Goal: Use online tool/utility

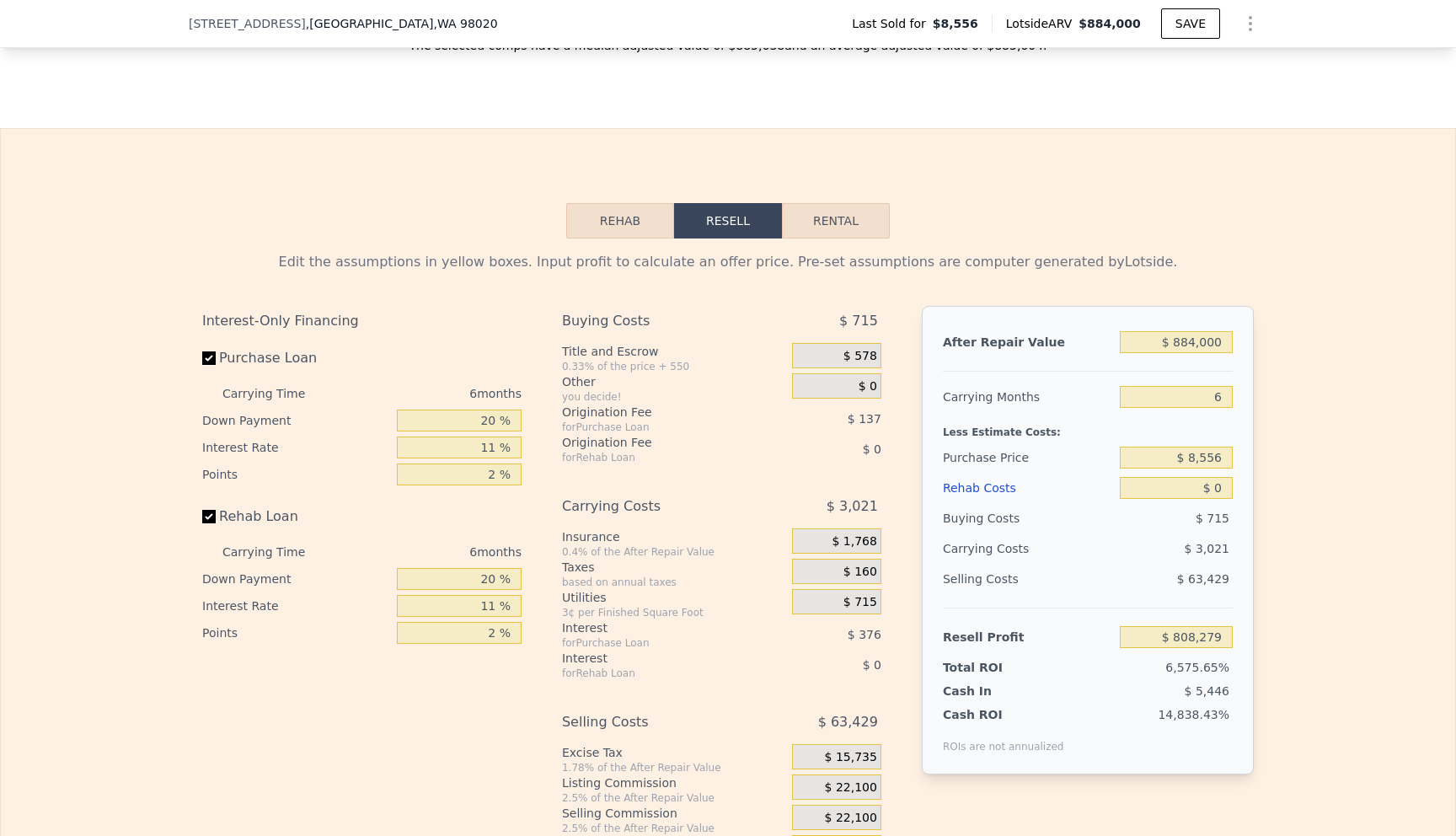
scroll to position [2272, 0]
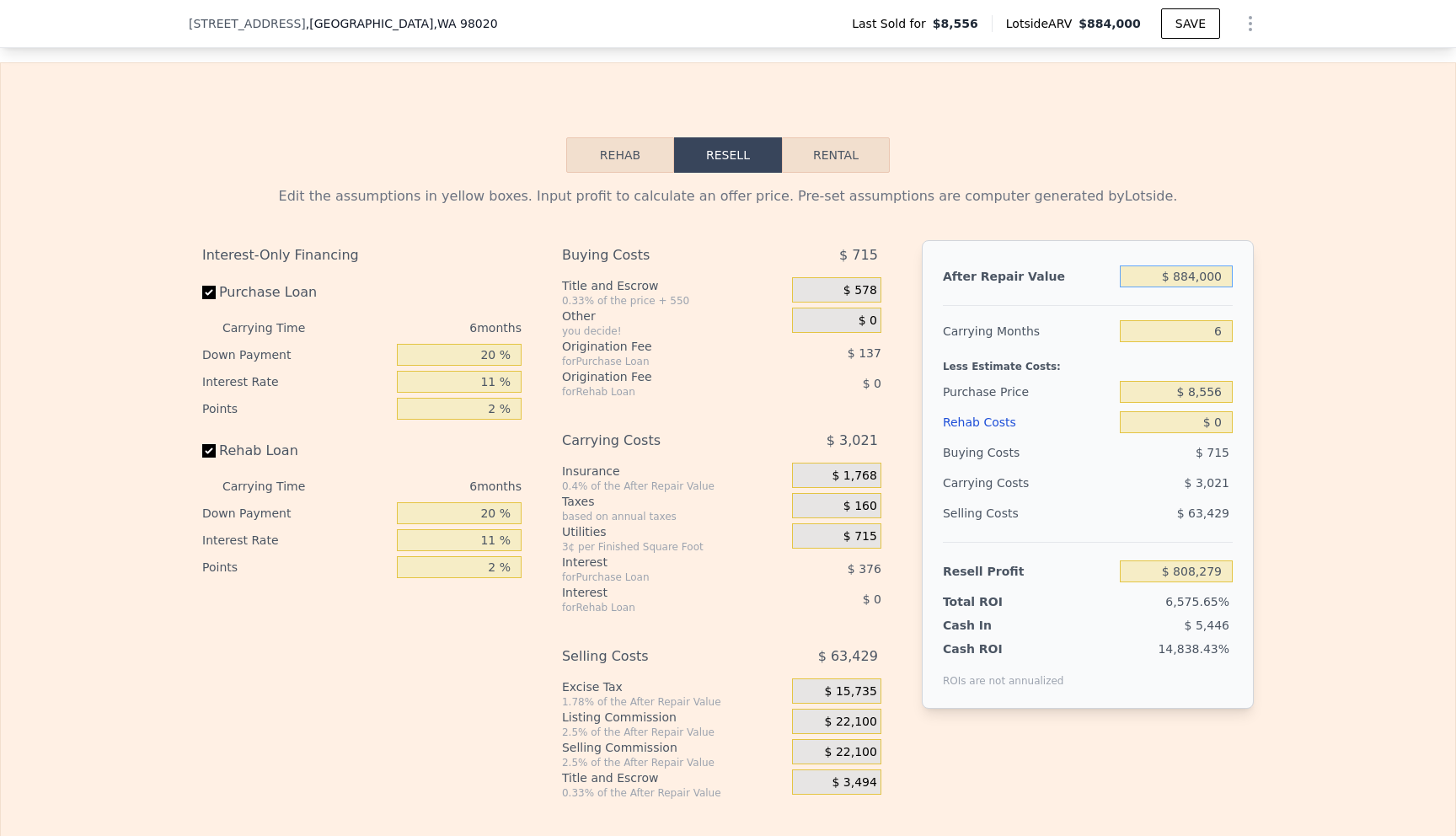
drag, startPoint x: 1231, startPoint y: 284, endPoint x: 1147, endPoint y: 254, distance: 89.2
click at [1147, 254] on div "After Repair Value $ 884,000 Carrying Months 6 Less Estimate Costs: Purchase Pr…" at bounding box center [1087, 474] width 332 height 468
drag, startPoint x: 1223, startPoint y: 390, endPoint x: 1158, endPoint y: 387, distance: 65.1
click at [1158, 387] on input "$ 8,556" at bounding box center [1176, 392] width 113 height 22
type input "$ 550,000"
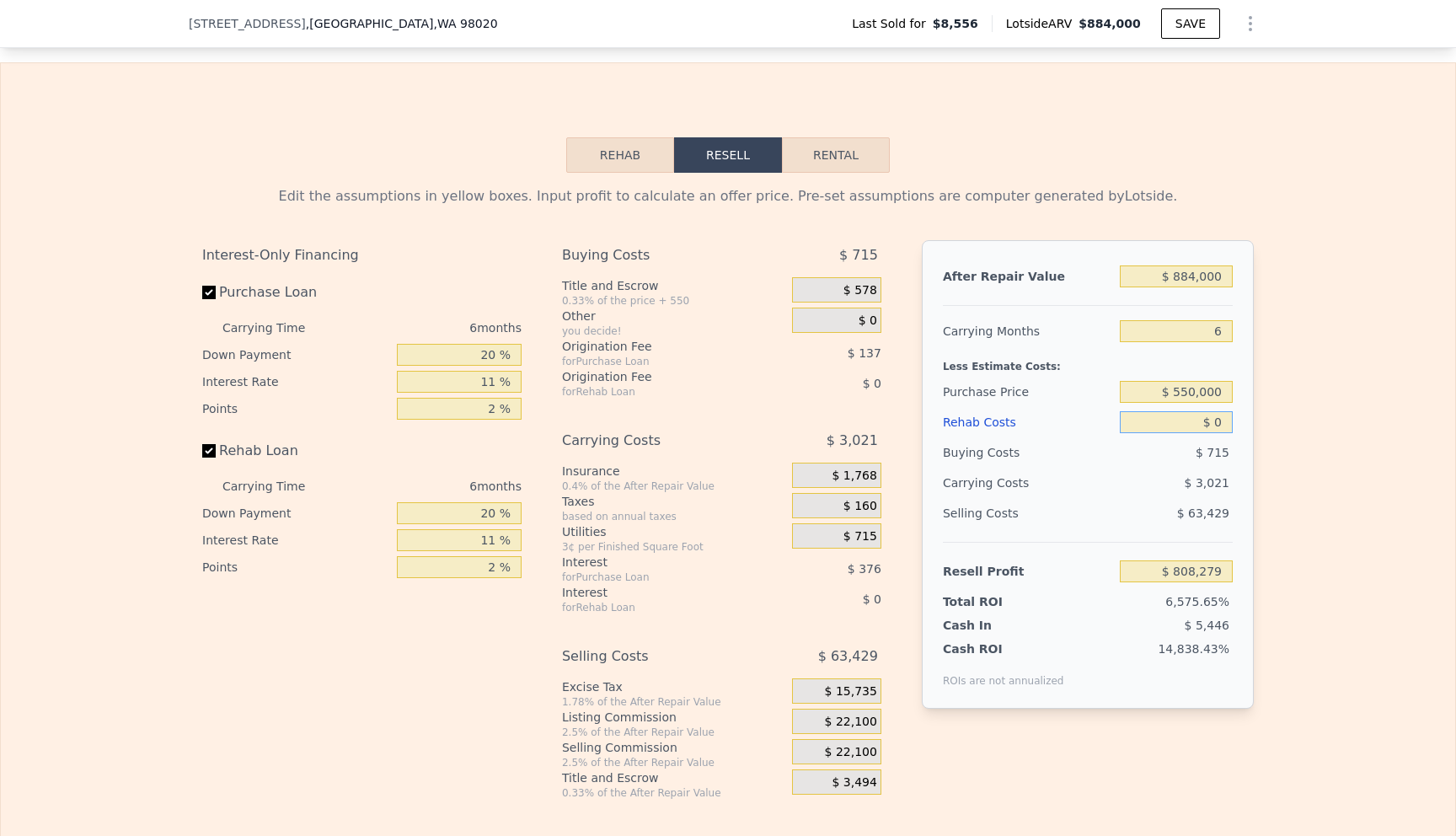
type input "$ 232,548"
drag, startPoint x: 1225, startPoint y: 425, endPoint x: 1197, endPoint y: 418, distance: 28.9
click at [1197, 418] on input "$ 0" at bounding box center [1176, 422] width 113 height 22
type input "$ 1"
type input "$ 232,547"
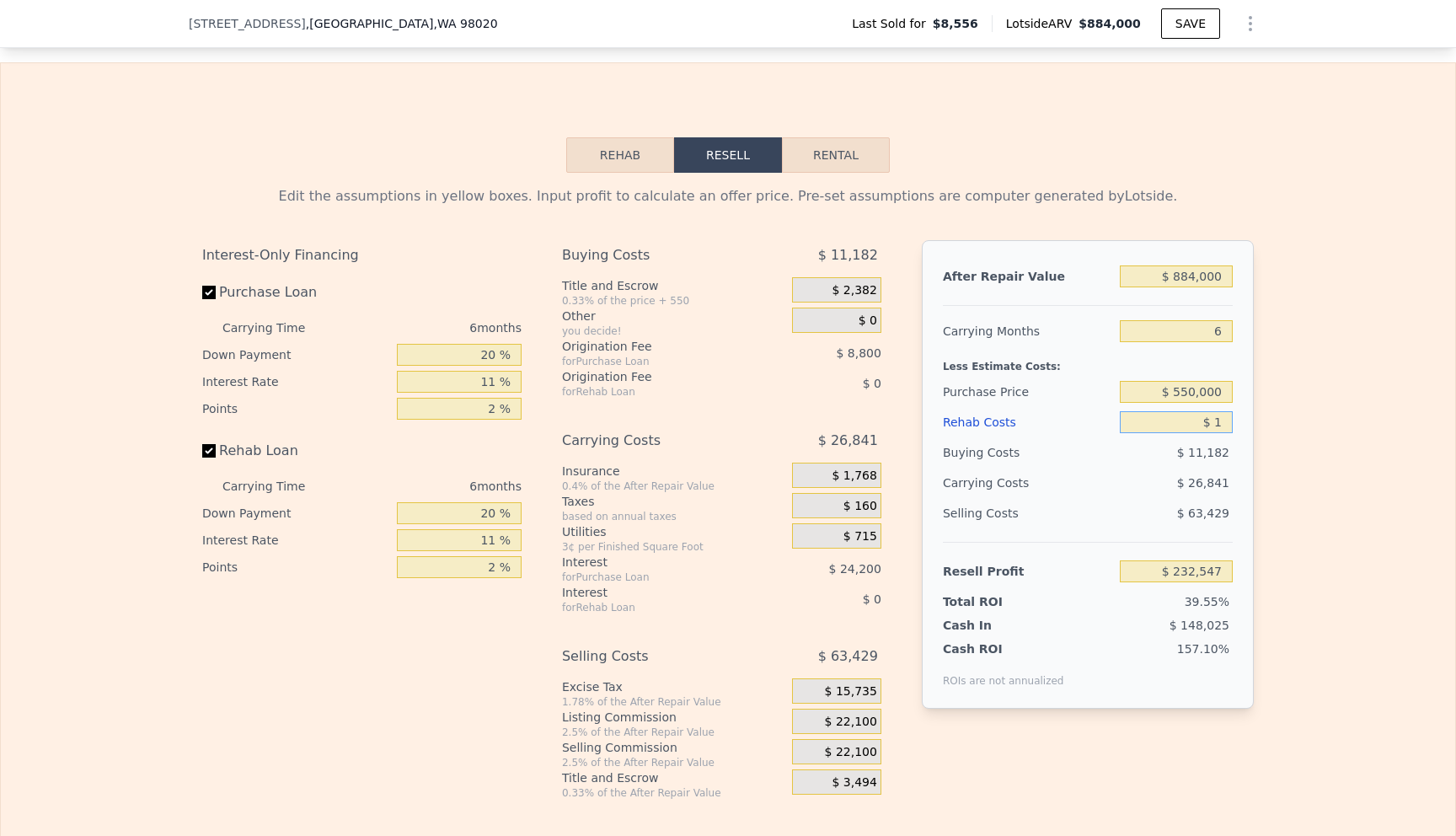
type input "$ 13"
type input "$ 232,535"
type input "$ 130"
type input "$ 232,410"
type input "$ 1,300"
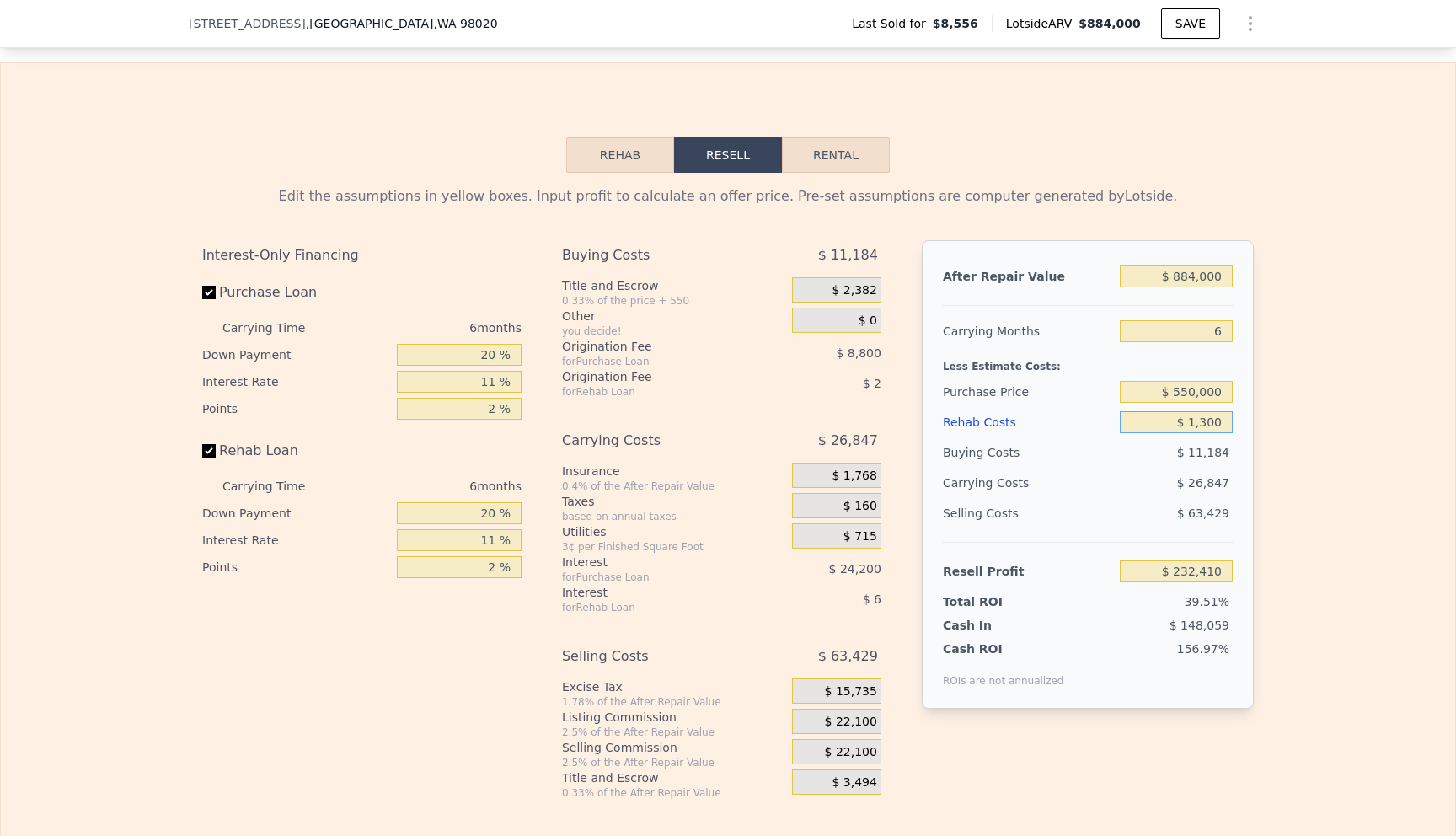
type input "$ 231,167"
type input "$ 13,000"
type input "$ 218,770"
type input "$ 130,000"
type input "$ 94,750"
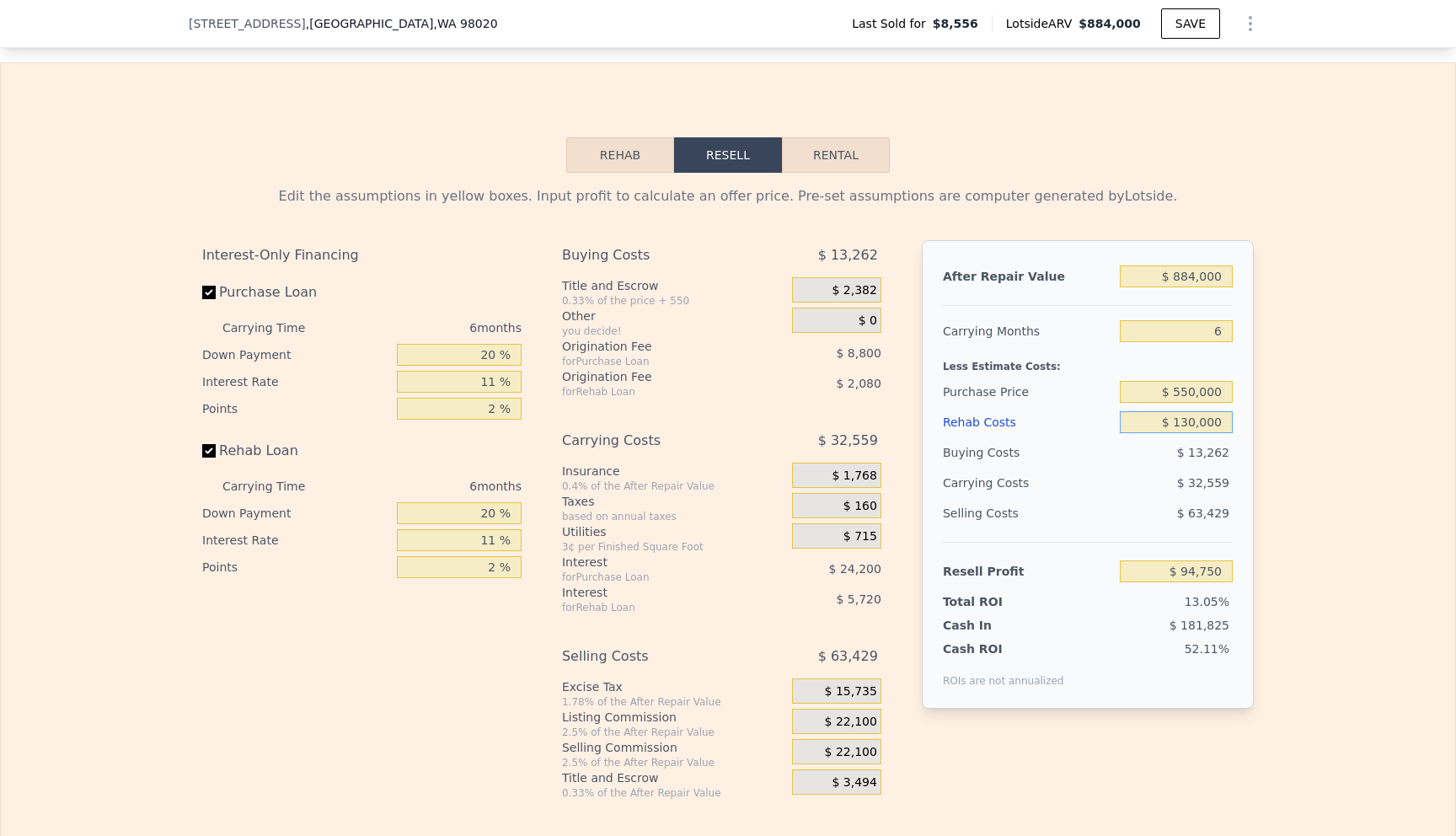
type input "$ 130,000"
drag, startPoint x: 1186, startPoint y: 278, endPoint x: 1243, endPoint y: 278, distance: 57.0
click at [1243, 278] on div "After Repair Value $ 884,000 Carrying Months 6 Less Estimate Costs: Purchase Pr…" at bounding box center [1087, 474] width 332 height 468
type input "$ 88"
type input "-$ 724,521"
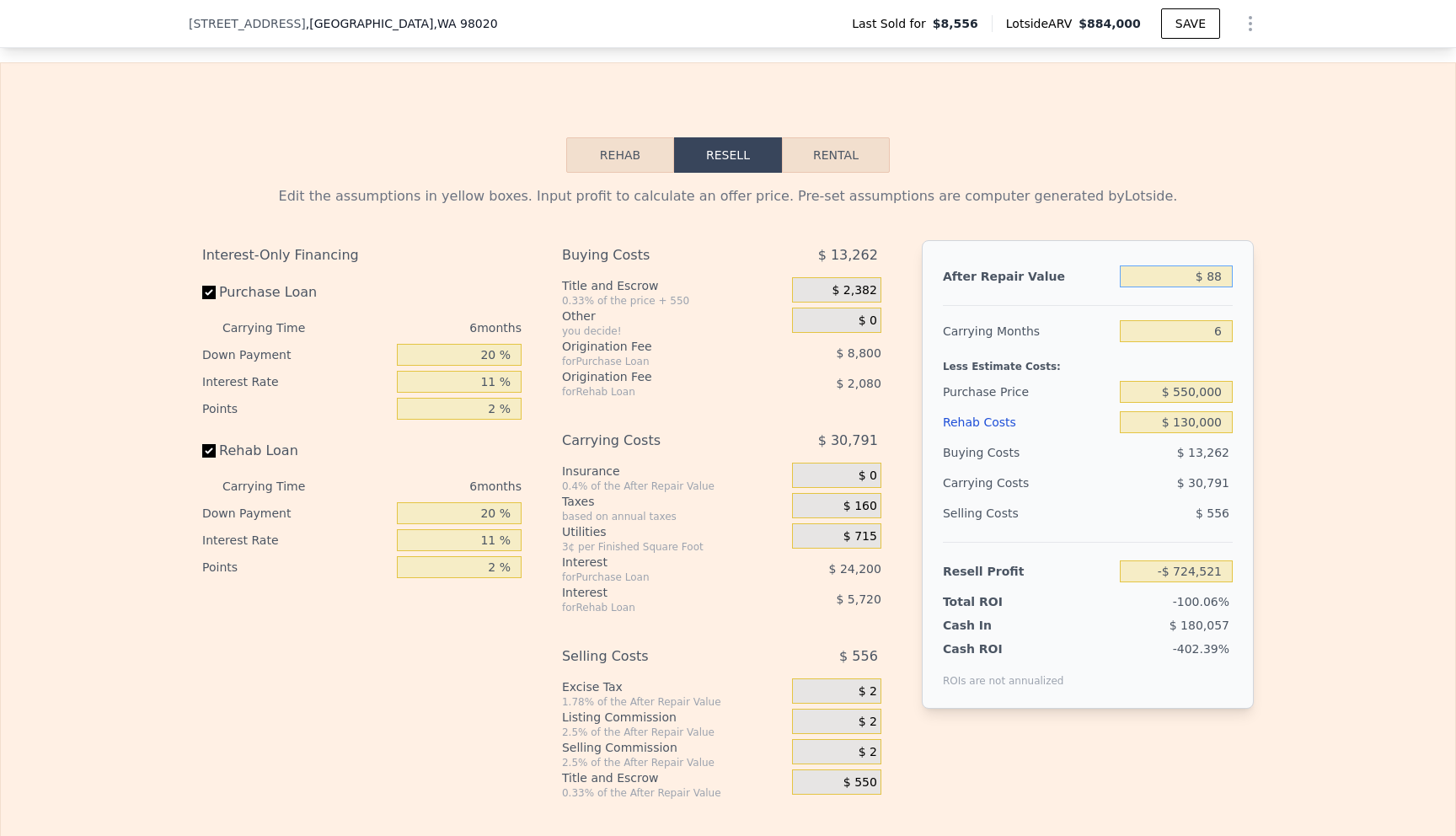
type input "$ 8"
type input "-$ 724,595"
type input "$ 85"
type input "-$ 724,524"
type input "$ 850"
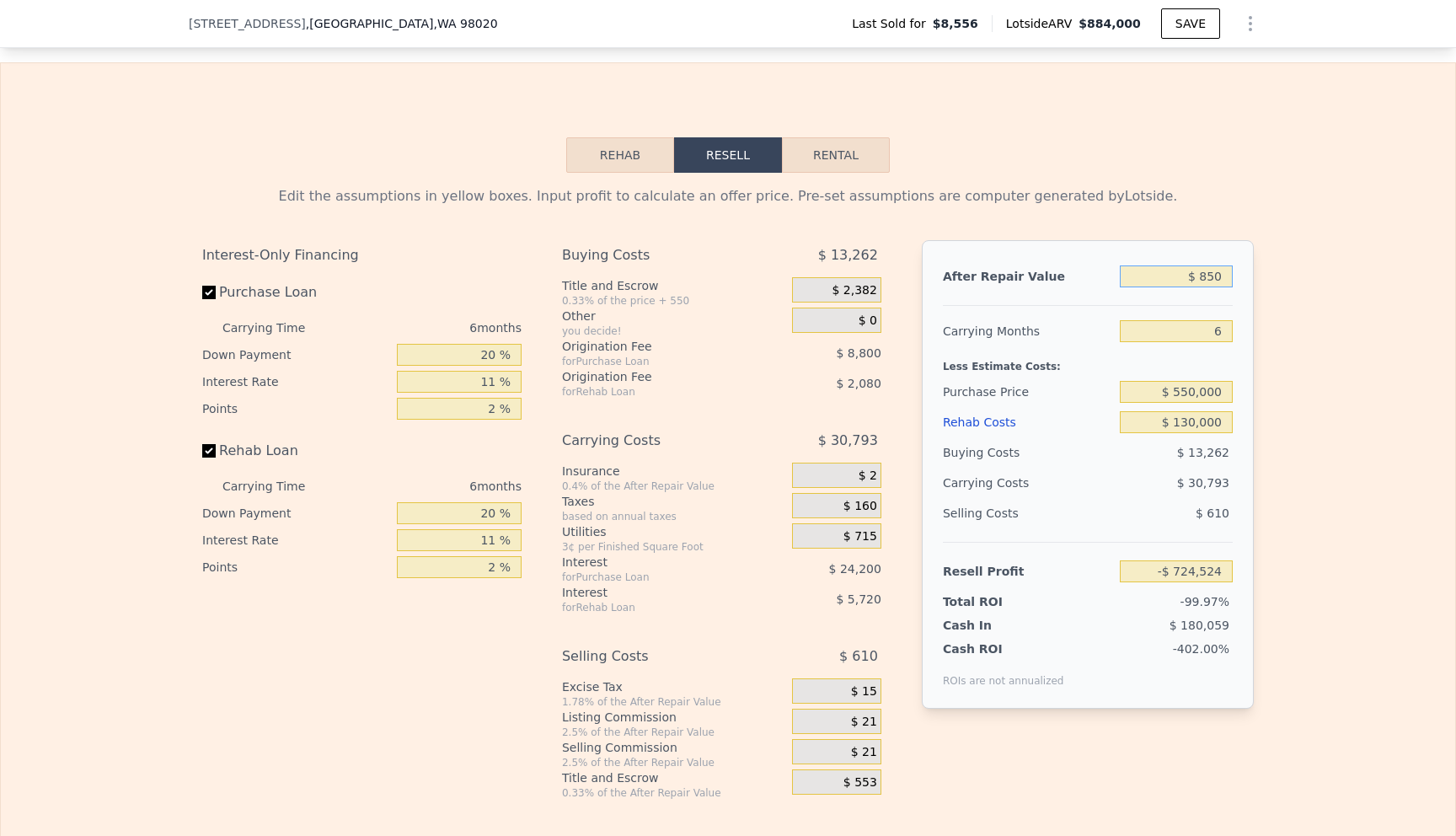
type input "-$ 723,815"
type input "$ 8,500"
type input "-$ 716,725"
type input "$ 85,000"
type input "-$ 645,819"
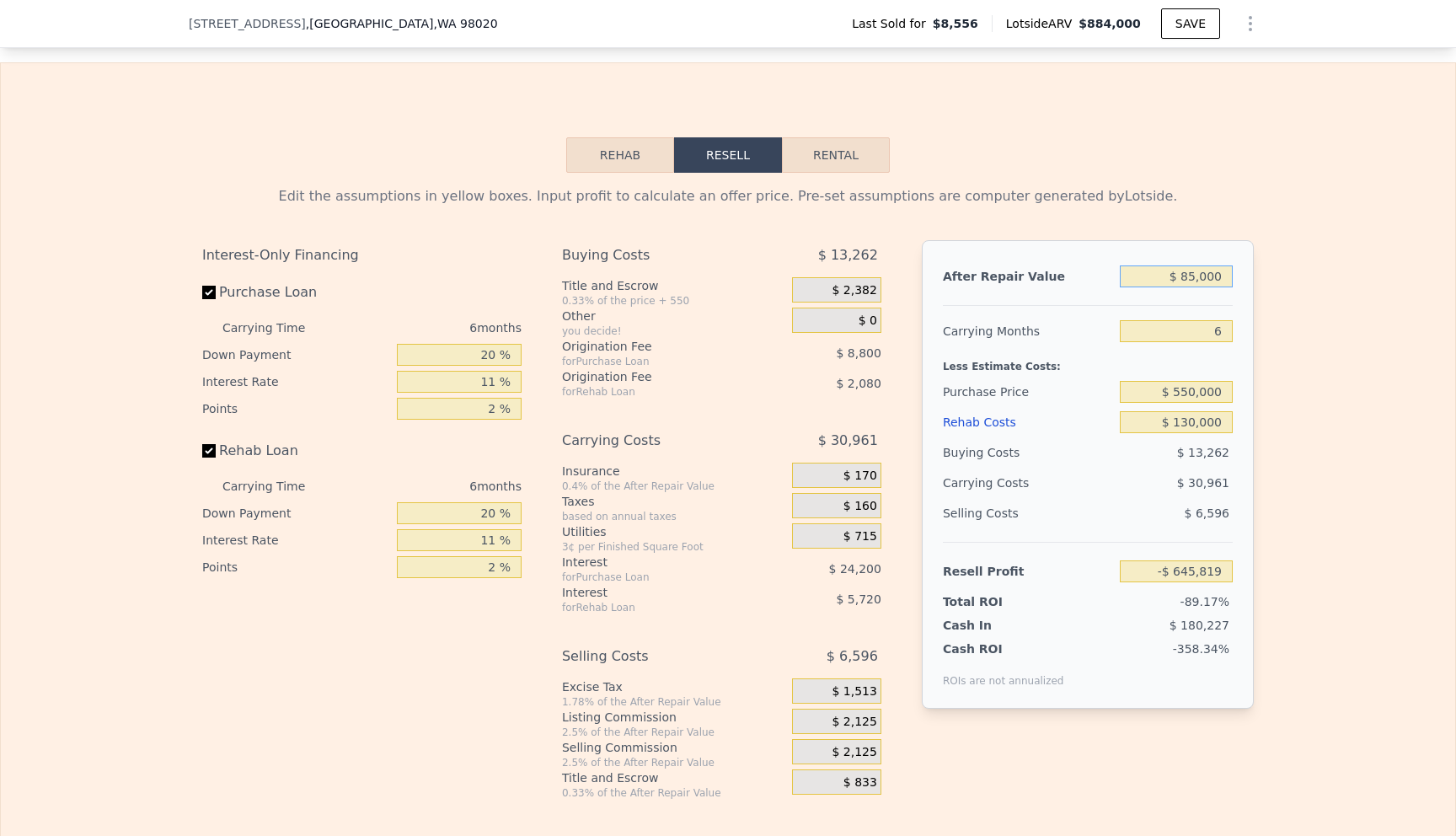
type input "$ 850,000"
type input "$ 63,236"
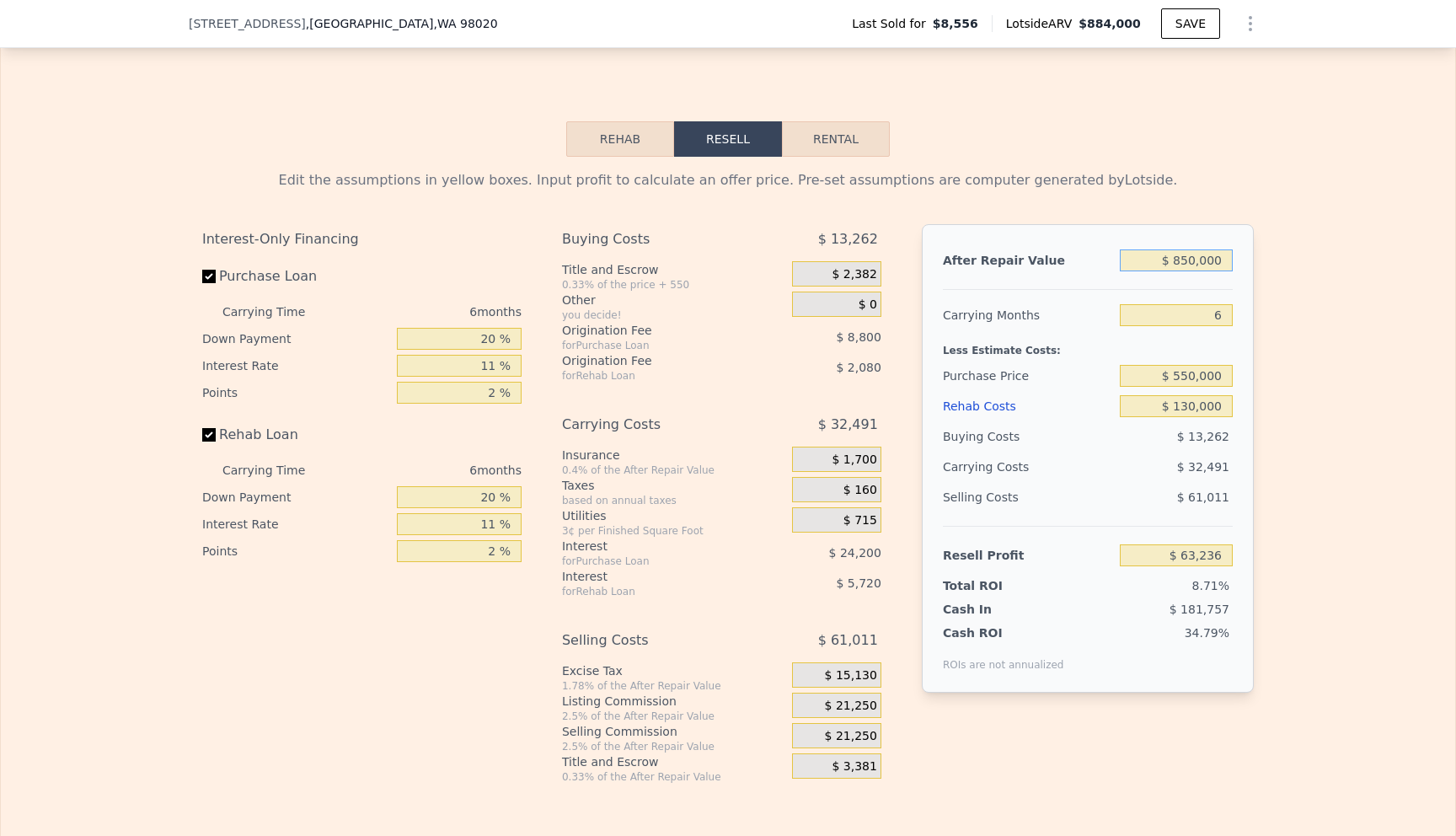
scroll to position [2297, 0]
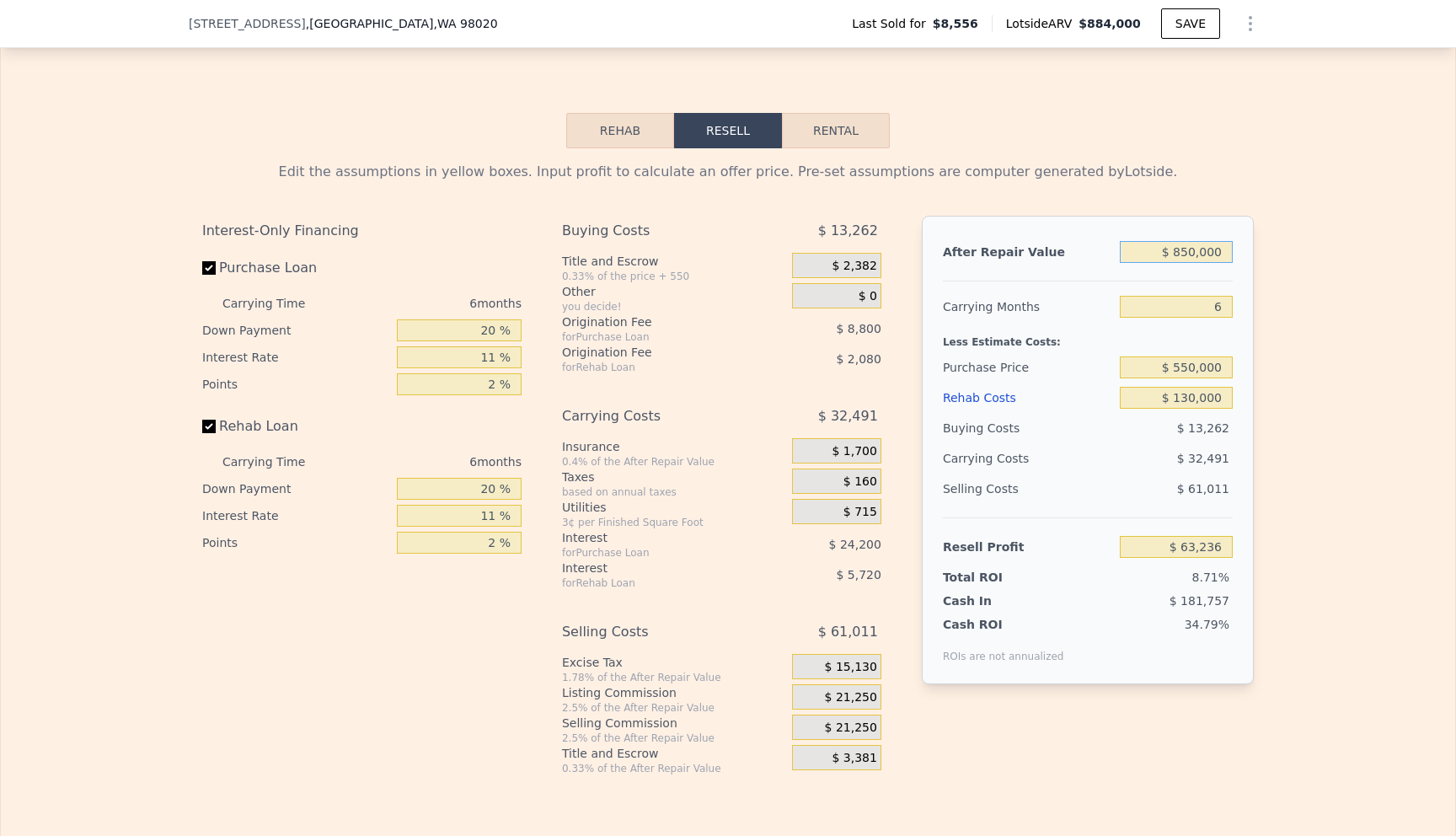
type input "$ 850,000"
drag, startPoint x: 1214, startPoint y: 310, endPoint x: 1232, endPoint y: 313, distance: 18.2
click at [1232, 313] on div "After Repair Value $ 850,000 Carrying Months 6 Less Estimate Costs: Purchase Pr…" at bounding box center [1087, 450] width 332 height 468
type input "4"
type input "$ 74,068"
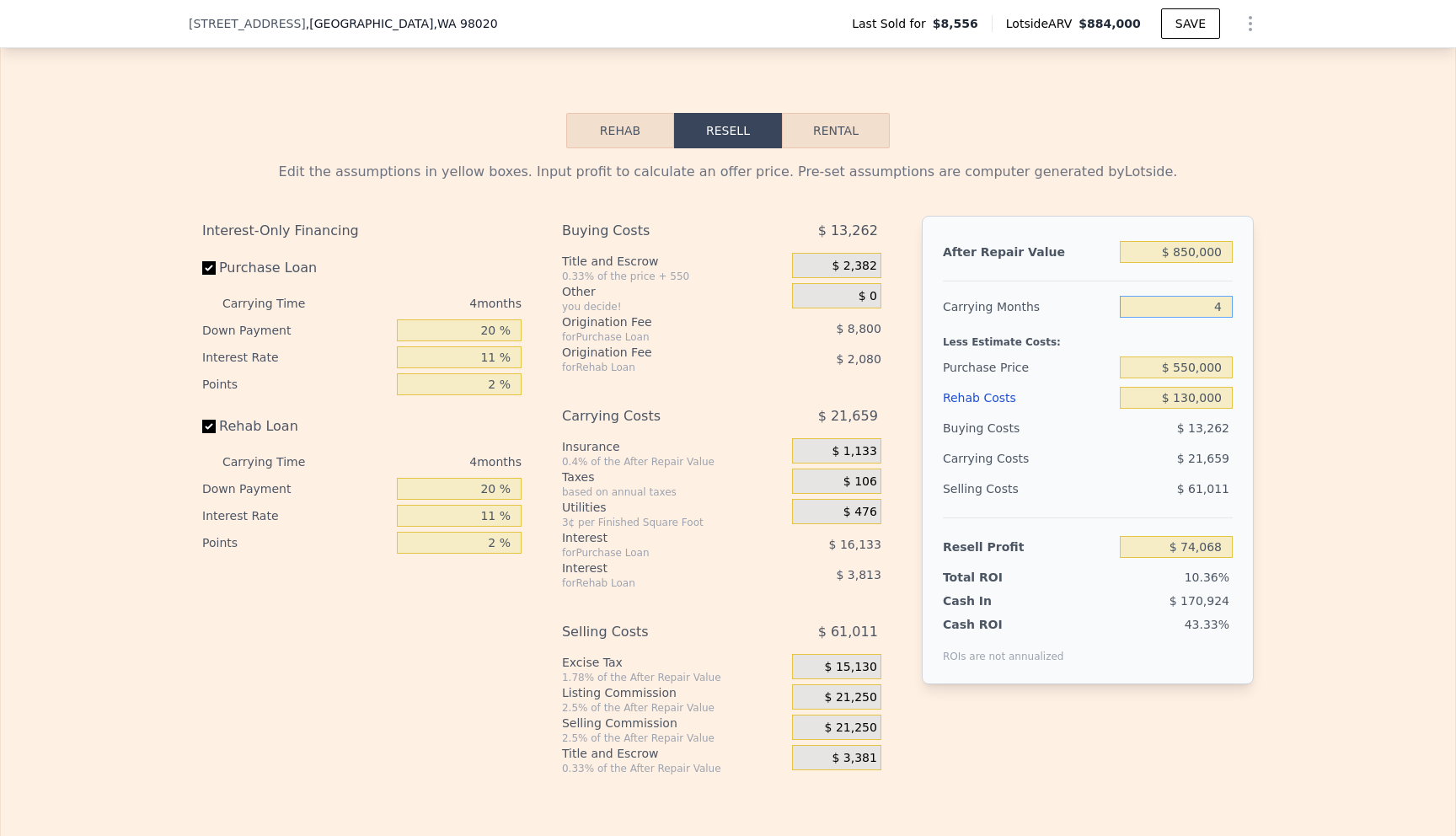
type input "4"
click at [1304, 383] on div "Edit the assumptions in yellow boxes. Input profit to calculate an offer price.…" at bounding box center [728, 462] width 1454 height 627
click at [213, 424] on input "Rehab Loan" at bounding box center [209, 426] width 14 height 14
checkbox input "false"
type input "$ 79,960"
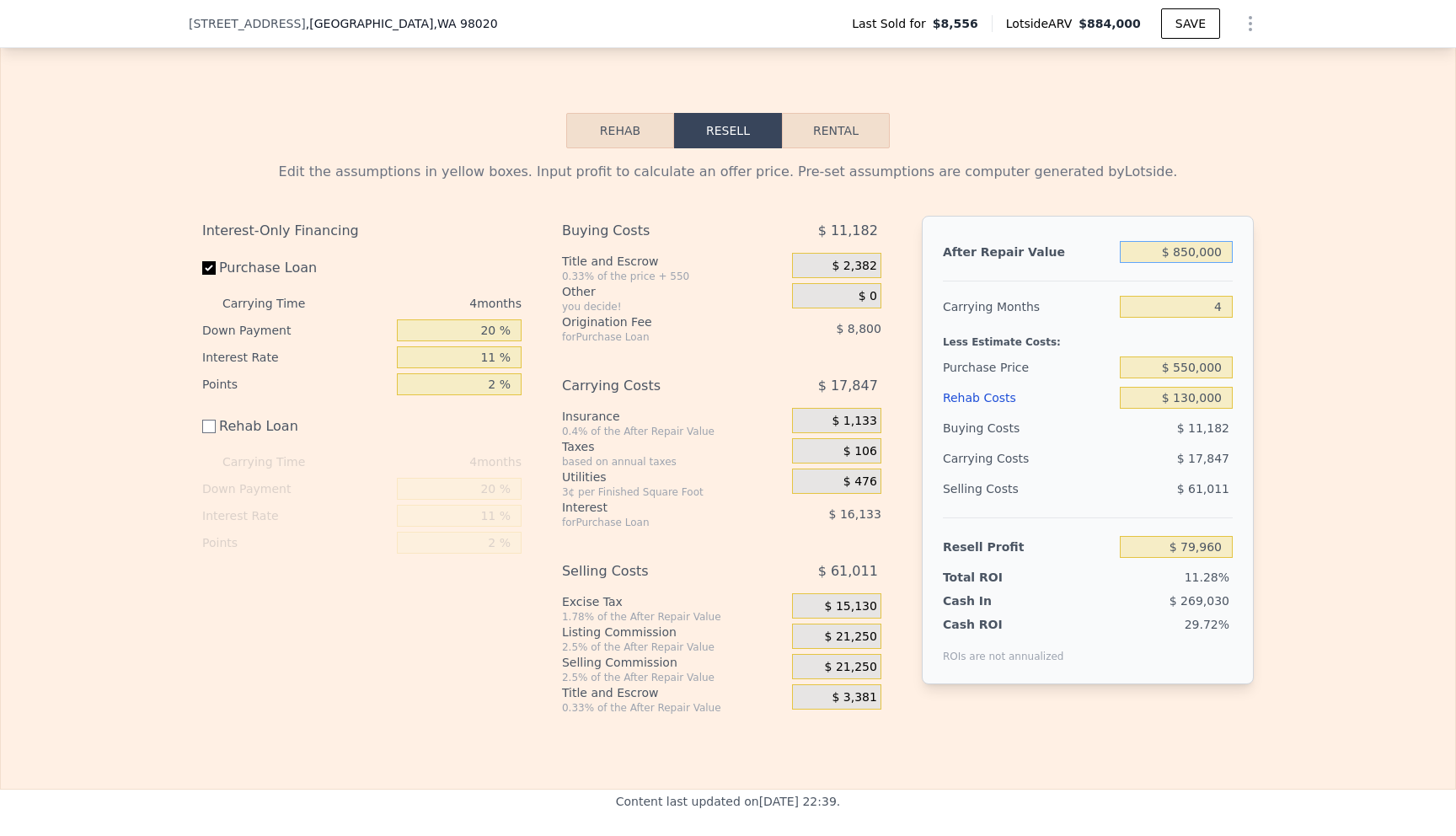
click at [1199, 245] on input "$ 850,000" at bounding box center [1176, 252] width 113 height 22
type input "$ 85,000"
type input "-$ 629,605"
type input "$ 8,000"
type input "-$ 701,026"
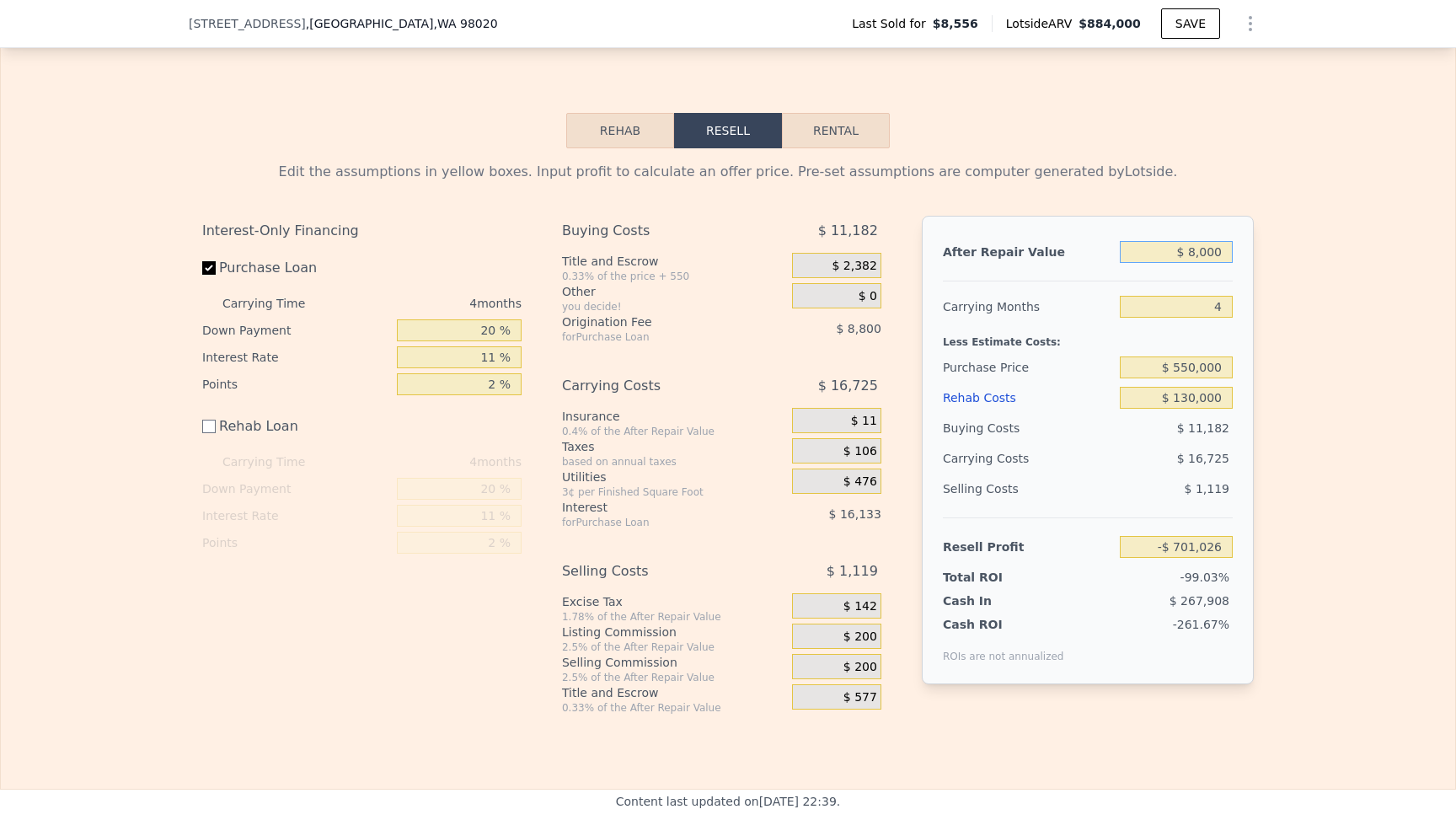
type input "$ 87,000"
type input "-$ 627,751"
type input "$ 875,000"
type input "$ 103,148"
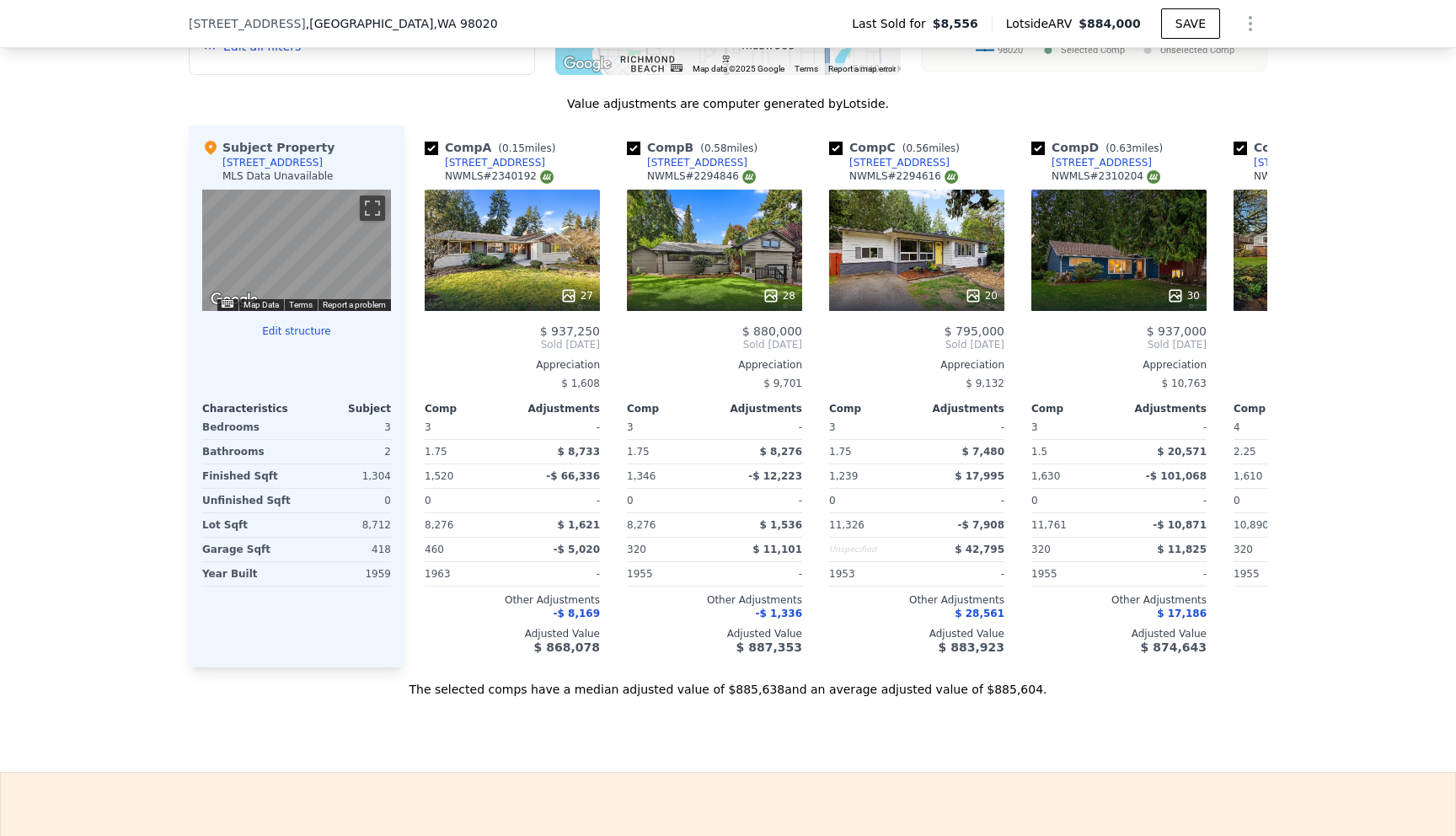
scroll to position [1565, 0]
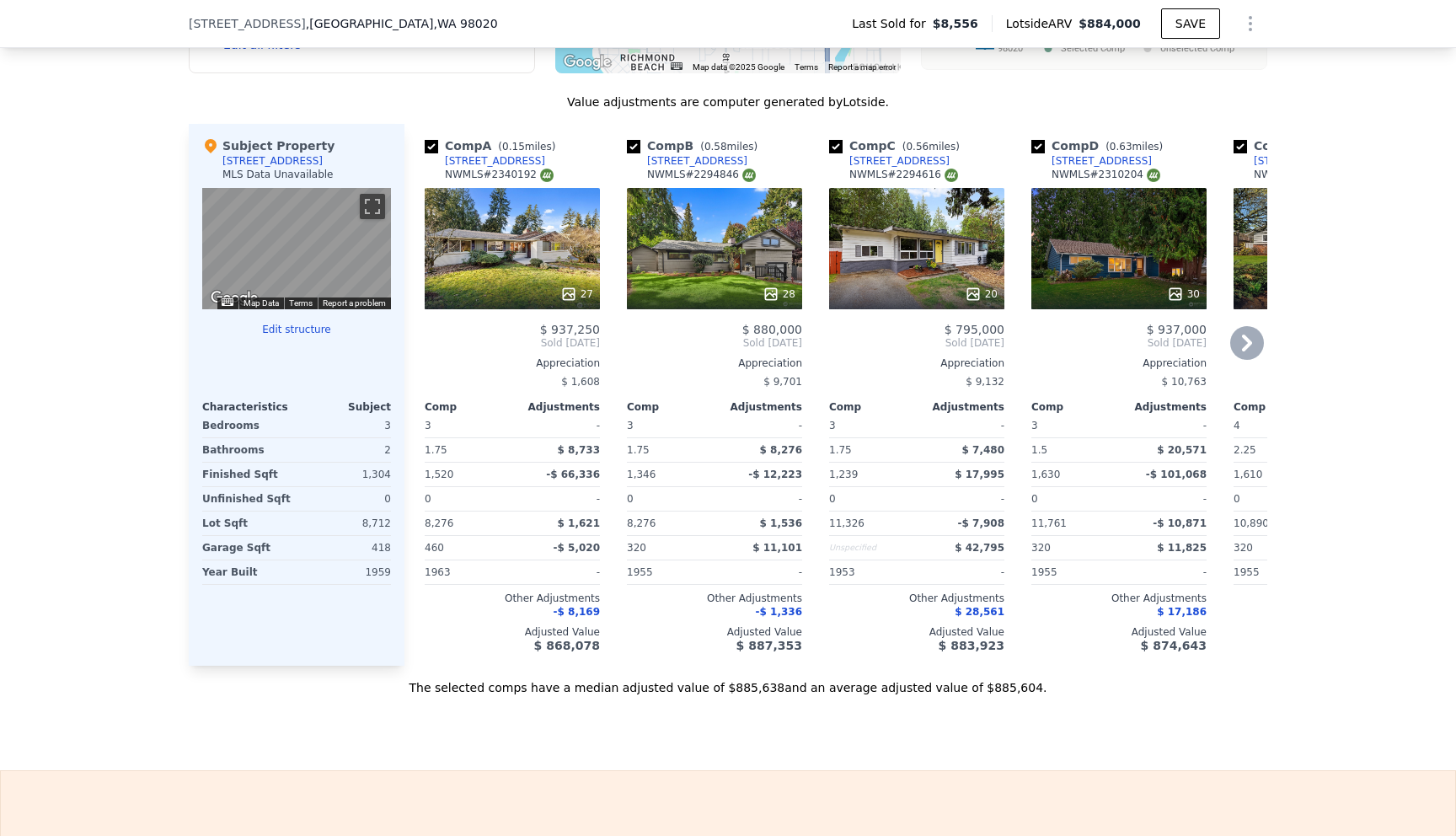
type input "$ 875,000"
click at [1243, 349] on icon at bounding box center [1247, 343] width 10 height 17
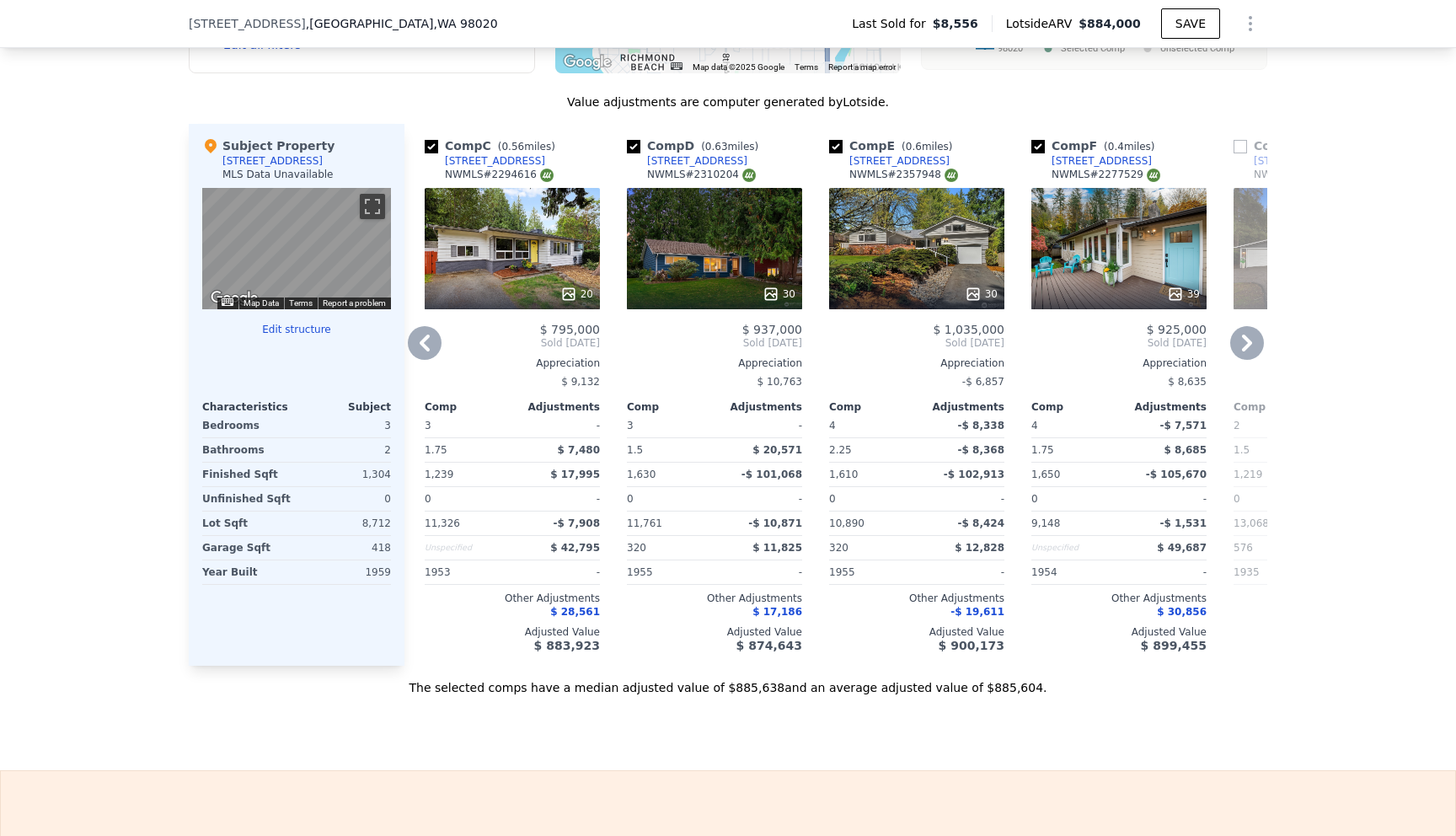
click at [1243, 349] on icon at bounding box center [1247, 343] width 10 height 17
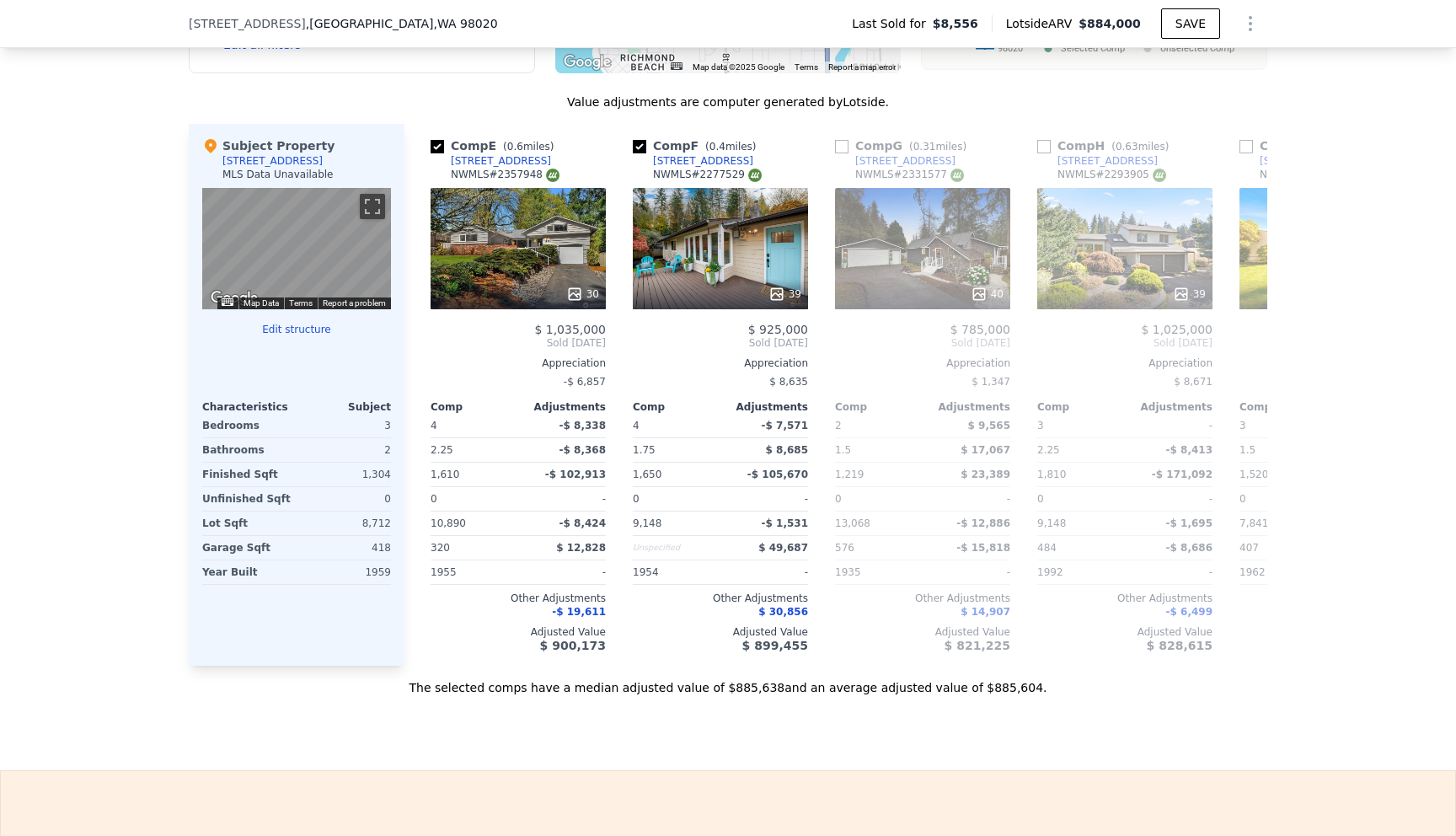
scroll to position [0, 809]
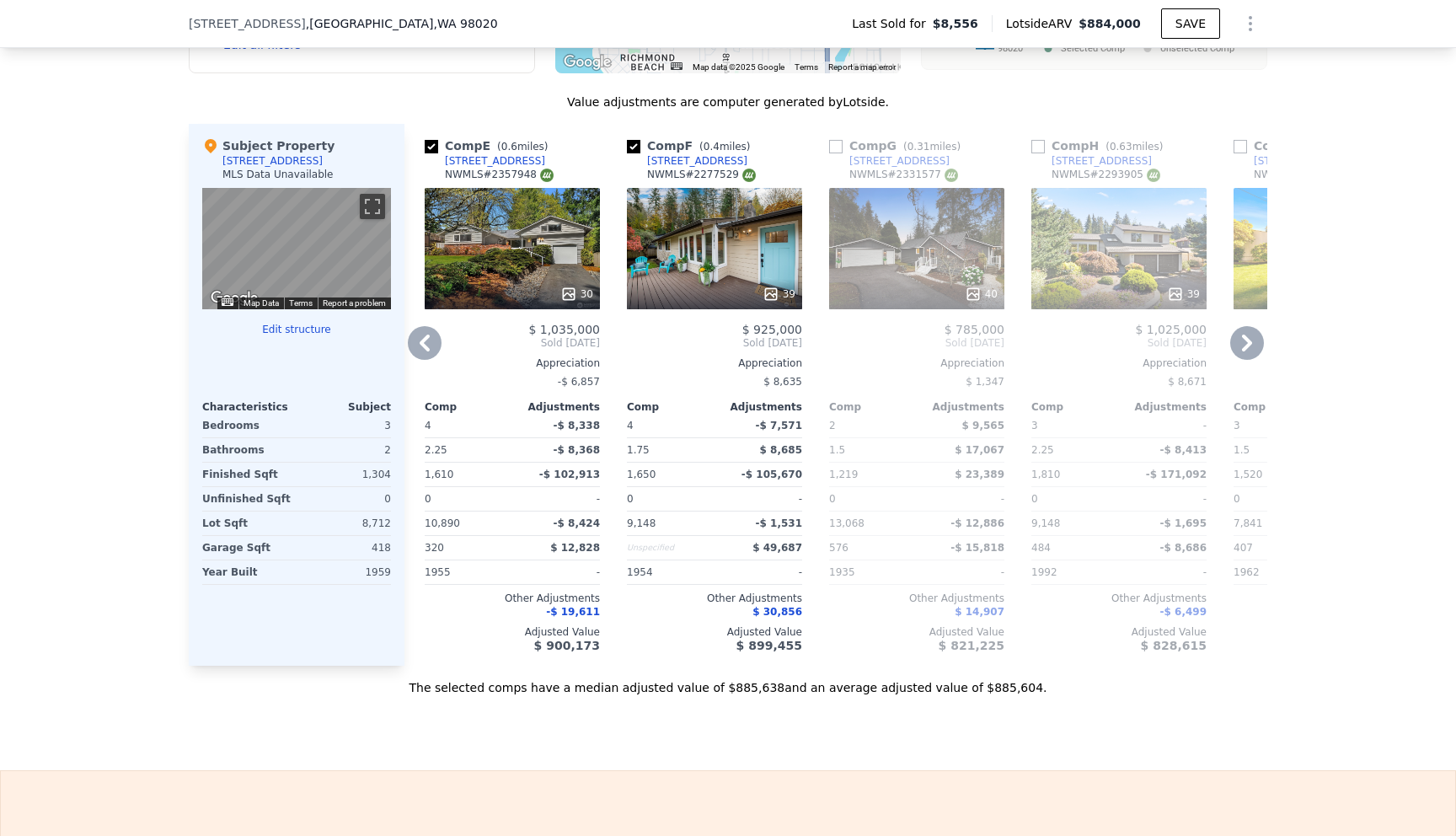
click at [437, 348] on icon at bounding box center [424, 342] width 33 height 33
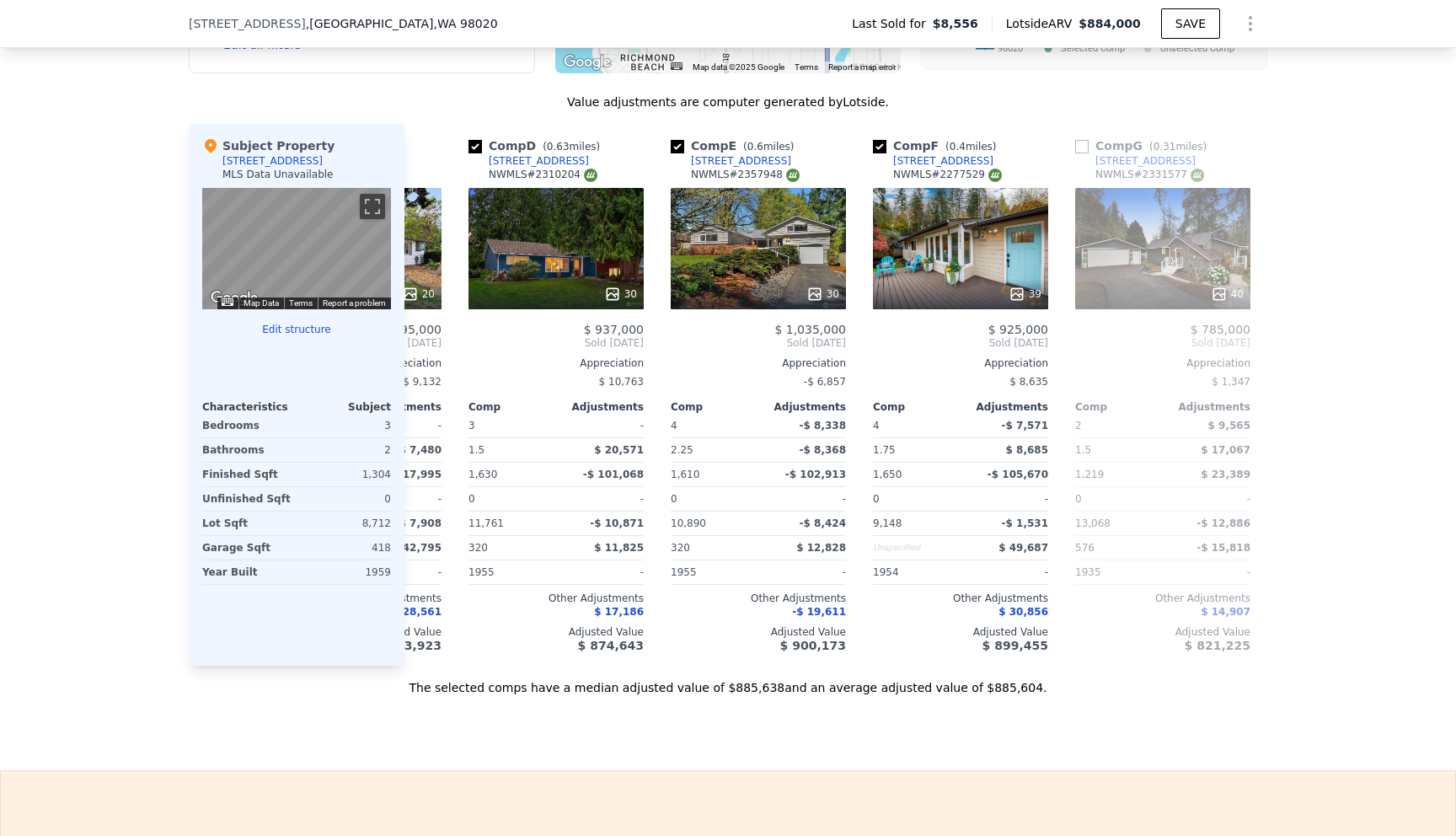
click at [437, 348] on span "Sold Dec 2024" at bounding box center [354, 343] width 175 height 14
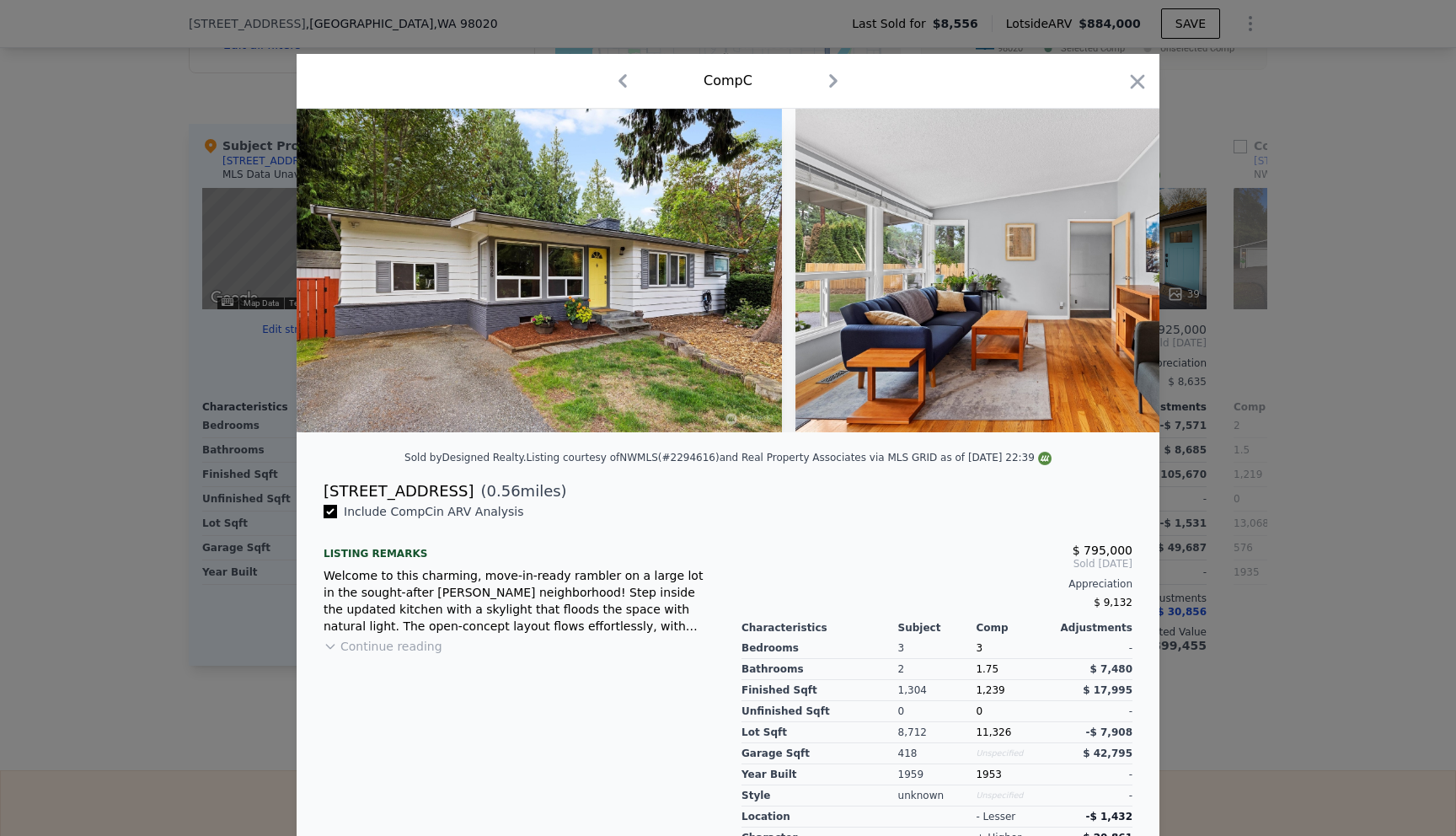
scroll to position [0, 404]
click at [1140, 85] on icon "button" at bounding box center [1137, 81] width 15 height 15
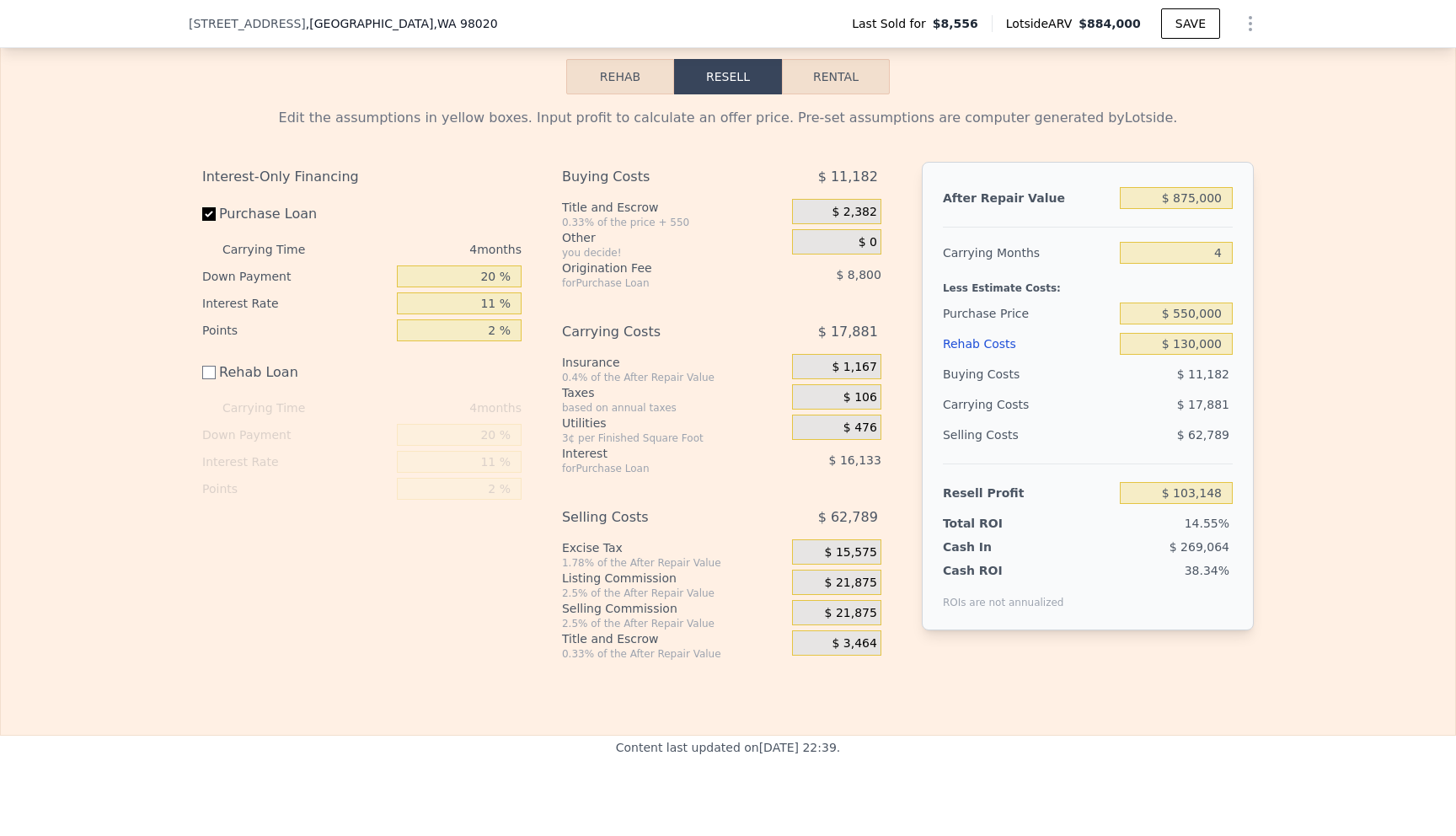
scroll to position [2383, 0]
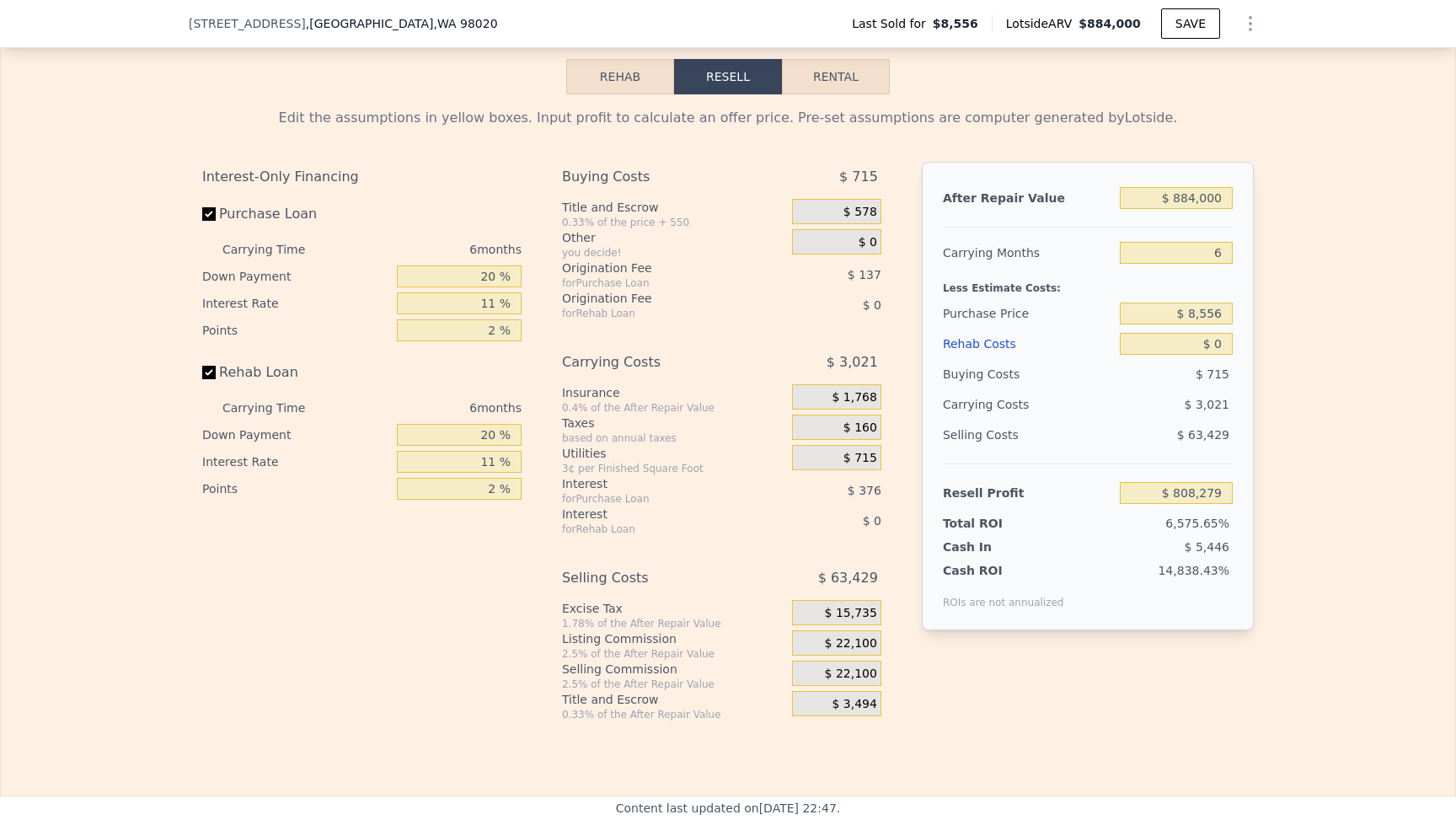
scroll to position [2298, 0]
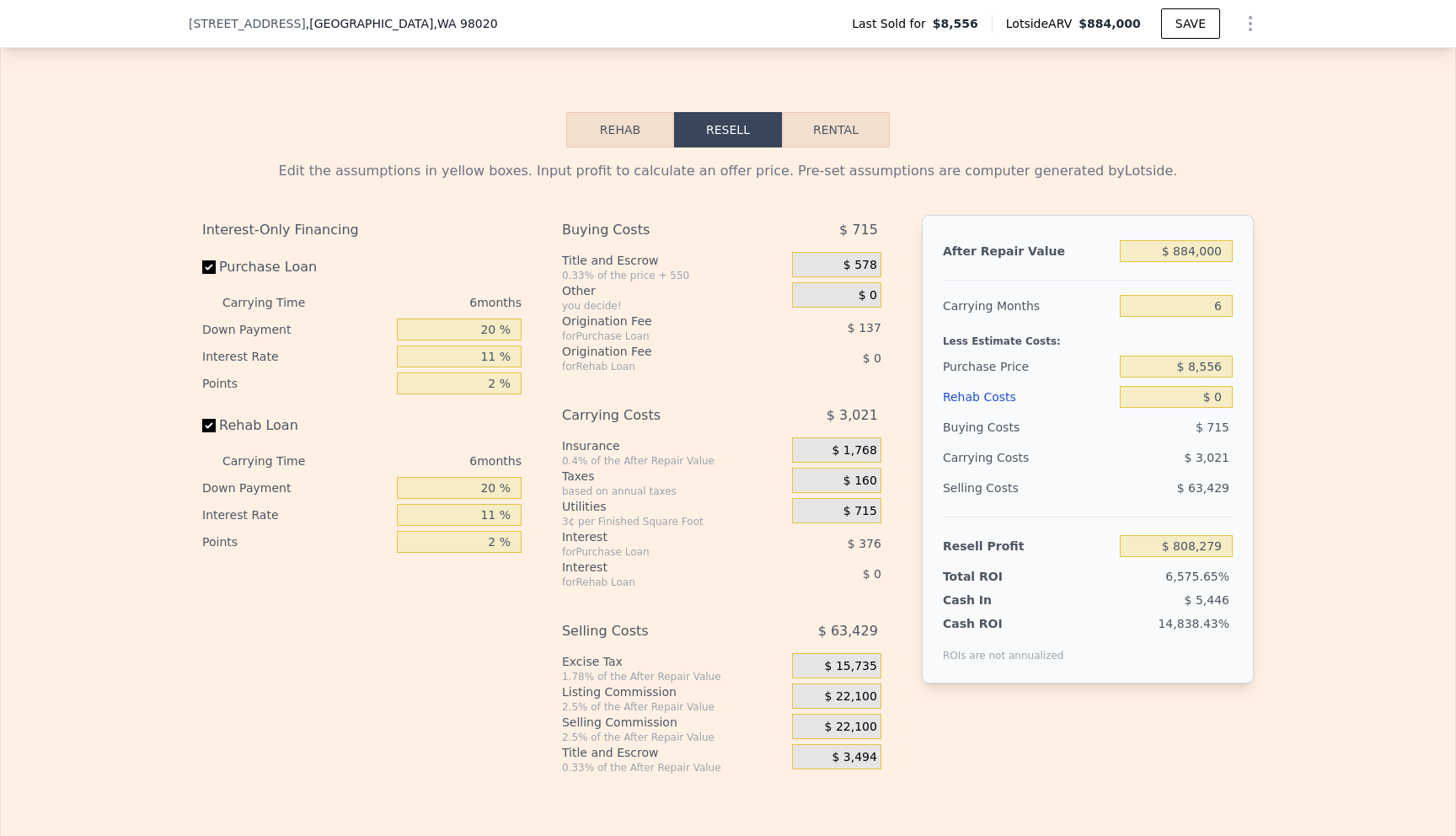
click at [1334, 375] on div "Edit the assumptions in yellow boxes. Input profit to calculate an offer price.…" at bounding box center [728, 461] width 1454 height 627
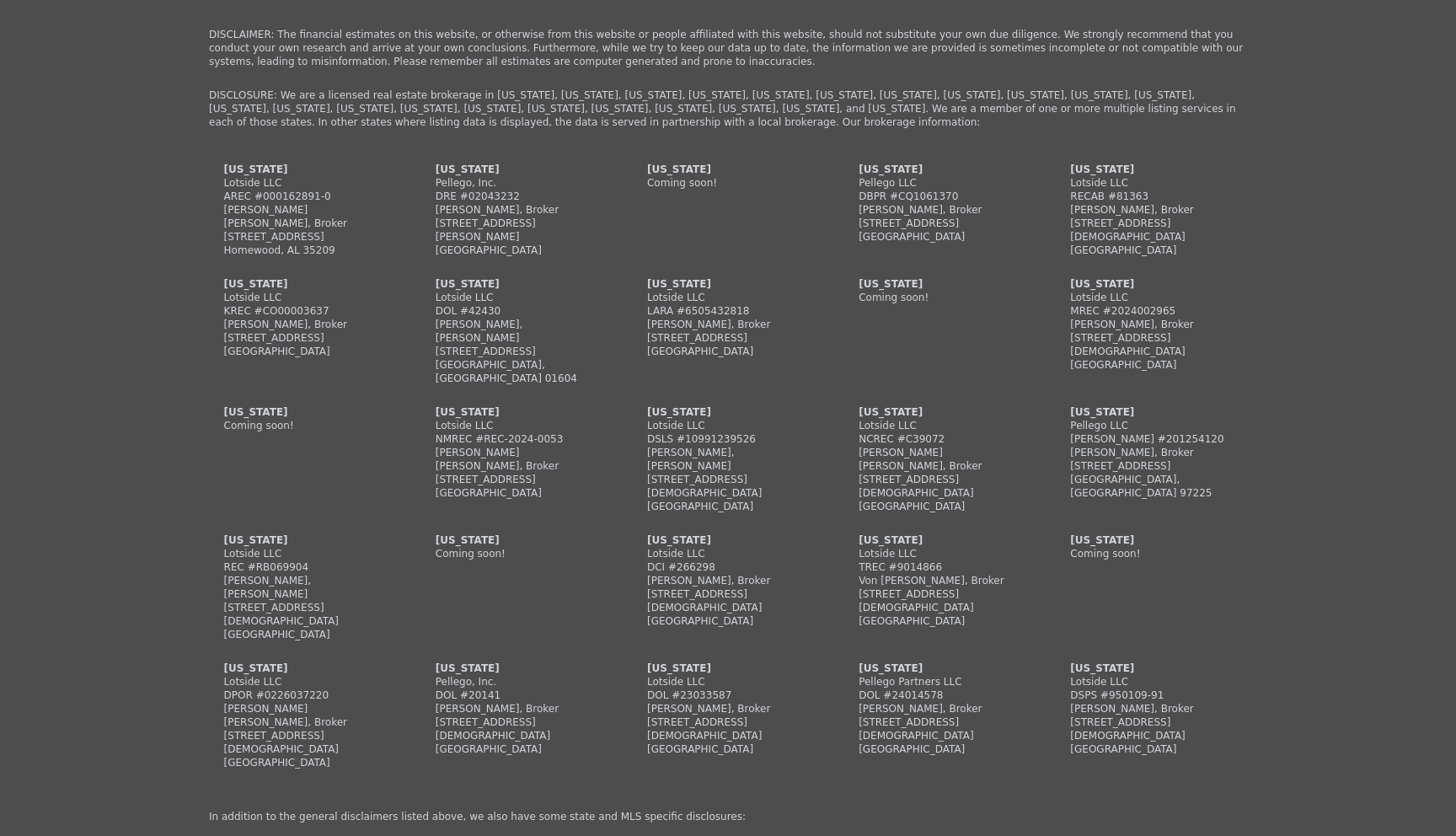
scroll to position [3529, 0]
